Goal: Task Accomplishment & Management: Manage account settings

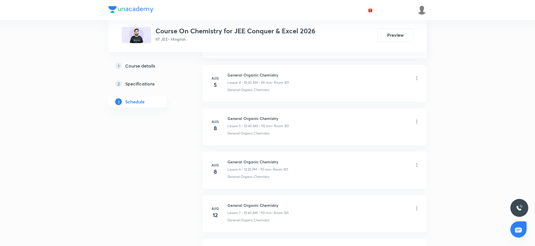
scroll to position [1071, 0]
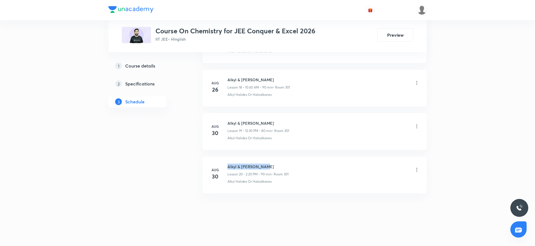
drag, startPoint x: 228, startPoint y: 166, endPoint x: 280, endPoint y: 166, distance: 51.8
click at [280, 166] on h6 "Alkyl & [PERSON_NAME]" at bounding box center [257, 167] width 61 height 6
copy h6 "Alkyl & [PERSON_NAME]"
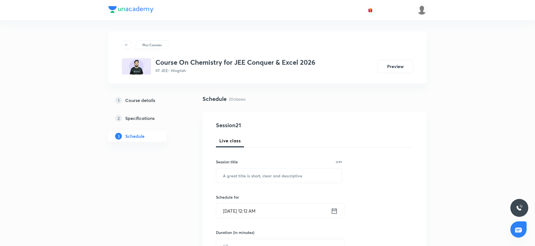
click at [260, 179] on input "text" at bounding box center [278, 175] width 125 height 14
paste input "Alkyl & [PERSON_NAME]"
type input "Alkyl & [PERSON_NAME]"
click at [253, 212] on input "[DATE] 12:12 AM" at bounding box center [273, 211] width 115 height 14
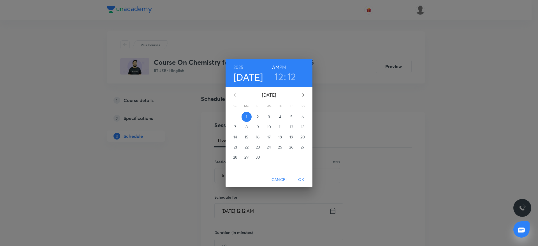
click at [279, 77] on h3 "12" at bounding box center [278, 77] width 9 height 12
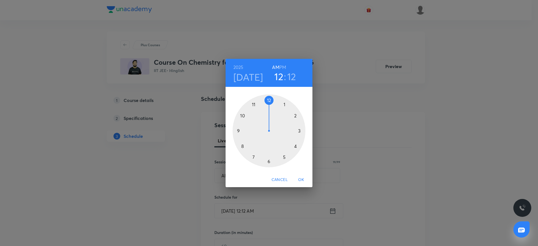
click at [242, 114] on div at bounding box center [268, 130] width 73 height 73
click at [241, 147] on div at bounding box center [268, 130] width 73 height 73
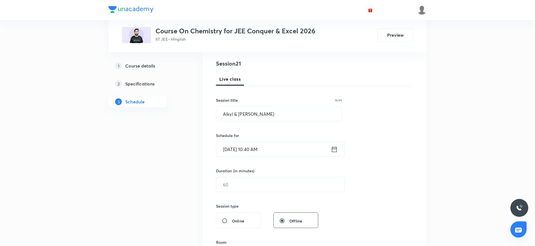
scroll to position [64, 0]
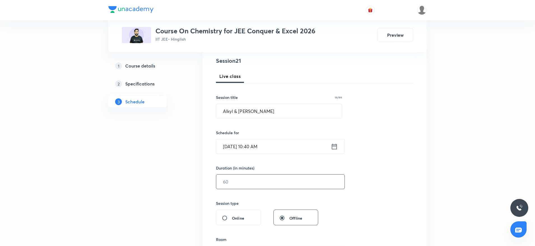
click at [288, 182] on input "text" at bounding box center [280, 181] width 128 height 14
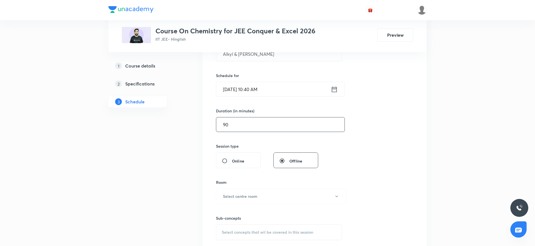
scroll to position [171, 0]
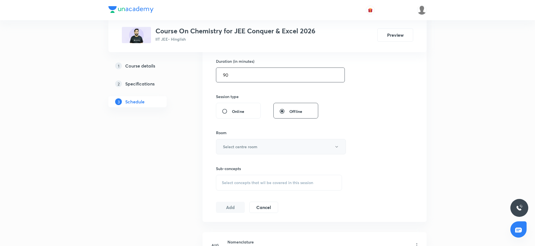
type input "90"
click at [277, 150] on button "Select centre room" at bounding box center [281, 146] width 130 height 15
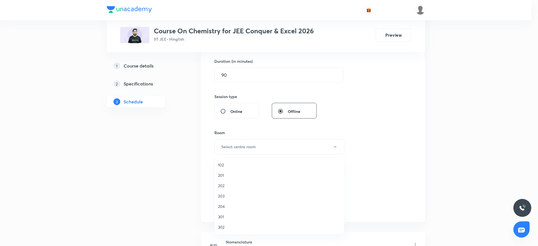
click at [220, 217] on span "301" at bounding box center [279, 217] width 123 height 6
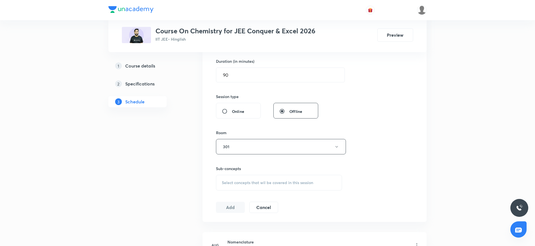
click at [267, 181] on span "Select concepts that wil be covered in this session" at bounding box center [267, 182] width 91 height 4
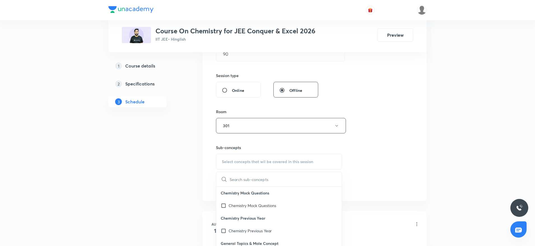
scroll to position [254, 0]
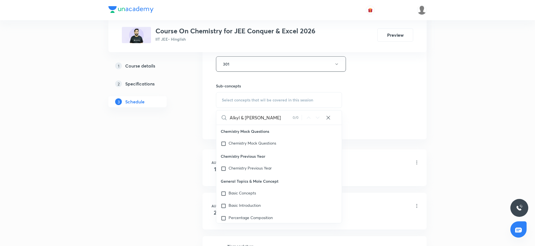
drag, startPoint x: 242, startPoint y: 118, endPoint x: 299, endPoint y: 118, distance: 56.6
click at [299, 118] on div "Alkyl & [PERSON_NAME] 0 / 0 ​" at bounding box center [278, 117] width 125 height 14
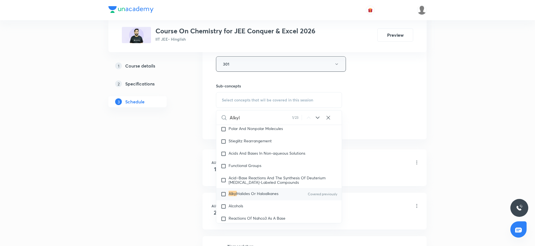
scroll to position [9859, 0]
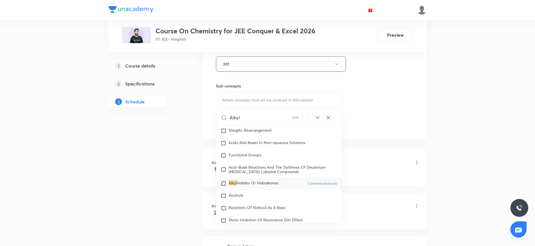
type input "Alkyl"
click at [265, 185] on span "Halides Or Haloalkanes" at bounding box center [258, 182] width 42 height 5
checkbox input "true"
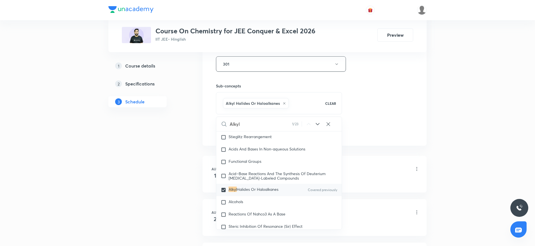
click at [395, 98] on div "Session 21 Live class Session title 19/99 Alkyl & [PERSON_NAME] ​ Schedule for …" at bounding box center [314, 1] width 197 height 269
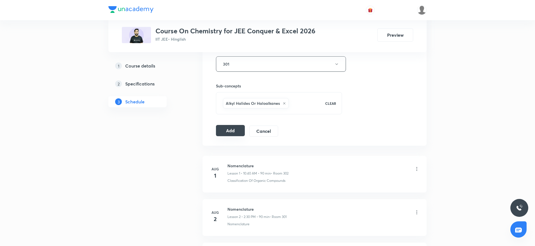
click at [223, 131] on button "Add" at bounding box center [230, 130] width 29 height 11
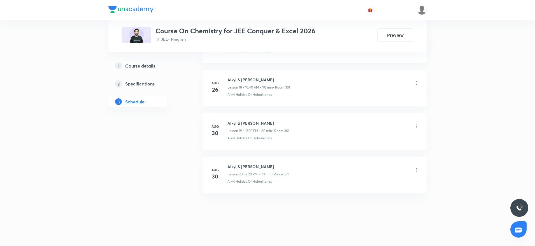
scroll to position [814, 0]
